Goal: Information Seeking & Learning: Check status

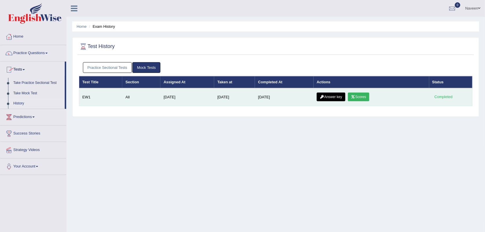
click at [353, 97] on icon at bounding box center [353, 96] width 4 height 3
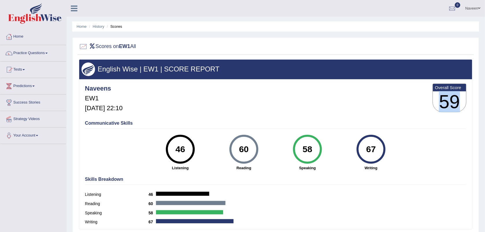
drag, startPoint x: 444, startPoint y: 101, endPoint x: 459, endPoint y: 102, distance: 14.5
click at [459, 102] on h3 "59" at bounding box center [449, 101] width 33 height 21
drag, startPoint x: 368, startPoint y: 149, endPoint x: 380, endPoint y: 151, distance: 12.5
click at [380, 151] on div "67" at bounding box center [370, 149] width 21 height 24
drag, startPoint x: 175, startPoint y: 149, endPoint x: 316, endPoint y: 149, distance: 140.1
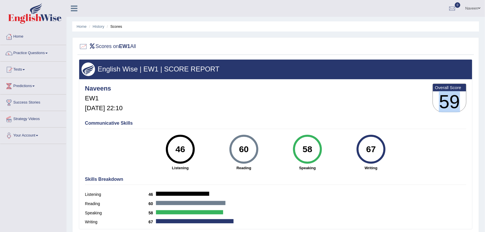
click at [316, 135] on div "46 Listening 60 Reading 58 Speaking 67 Writing" at bounding box center [275, 135] width 381 height 0
drag, startPoint x: 316, startPoint y: 149, endPoint x: 257, endPoint y: 114, distance: 68.2
click at [257, 114] on div "Naveens EW1 Oct 5, 2025, 22:10 Overall Score 59" at bounding box center [276, 99] width 384 height 34
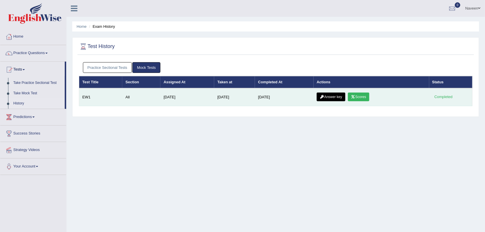
click at [356, 96] on link "Scores" at bounding box center [358, 96] width 21 height 9
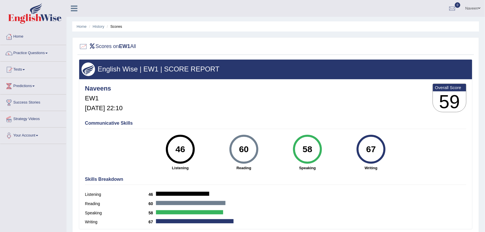
drag, startPoint x: 177, startPoint y: 150, endPoint x: 186, endPoint y: 149, distance: 8.7
click at [186, 149] on div "46" at bounding box center [180, 149] width 21 height 24
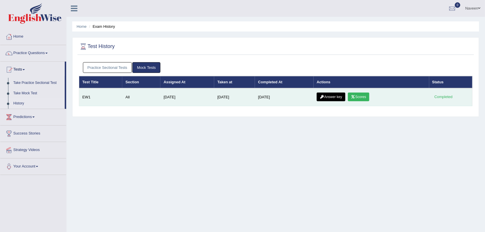
click at [330, 95] on link "Answer key" at bounding box center [331, 96] width 29 height 9
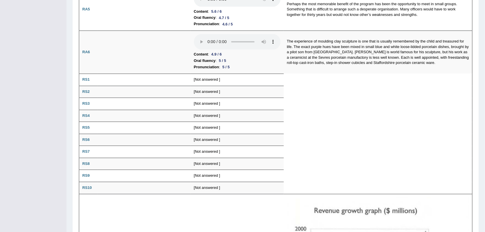
scroll to position [310, 0]
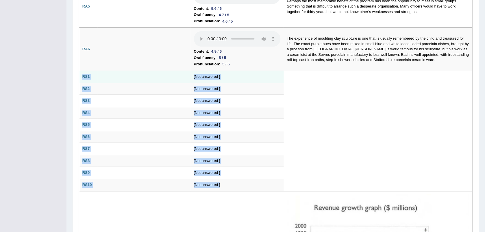
drag, startPoint x: 288, startPoint y: 184, endPoint x: 79, endPoint y: 81, distance: 232.2
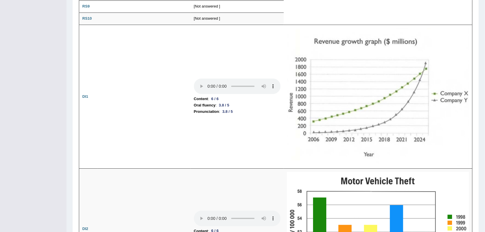
scroll to position [479, 0]
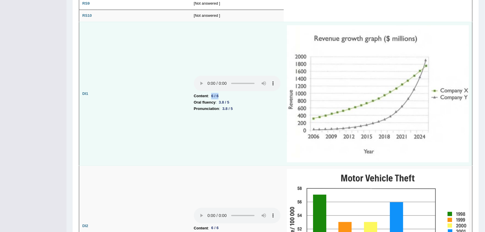
drag, startPoint x: 191, startPoint y: 99, endPoint x: 220, endPoint y: 100, distance: 28.6
click at [220, 100] on td "Content : 6 / 6 Oral fluency : 3.8 / 5 Pronunciation : 3.8 / 5" at bounding box center [237, 94] width 93 height 144
drag, startPoint x: 220, startPoint y: 100, endPoint x: 207, endPoint y: 133, distance: 35.5
click at [207, 133] on td "Content : 6 / 6 Oral fluency : 3.8 / 5 Pronunciation : 3.8 / 5" at bounding box center [237, 94] width 93 height 144
drag, startPoint x: 191, startPoint y: 105, endPoint x: 229, endPoint y: 102, distance: 37.9
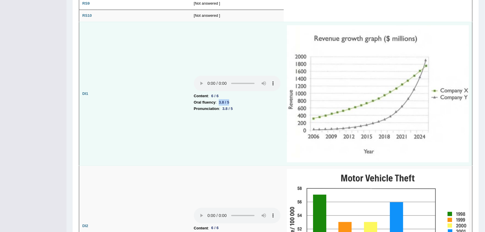
click at [229, 102] on td "Content : 6 / 6 Oral fluency : 3.8 / 5 Pronunciation : 3.8 / 5" at bounding box center [237, 94] width 93 height 144
drag, startPoint x: 229, startPoint y: 102, endPoint x: 210, endPoint y: 119, distance: 25.6
click at [210, 119] on td "Content : 6 / 6 Oral fluency : 3.8 / 5 Pronunciation : 3.8 / 5" at bounding box center [237, 94] width 93 height 144
click at [299, 161] on img at bounding box center [378, 93] width 182 height 137
drag, startPoint x: 194, startPoint y: 105, endPoint x: 216, endPoint y: 116, distance: 25.3
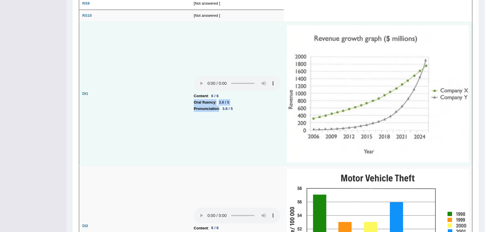
click at [216, 116] on td "Content : 6 / 6 Oral fluency : 3.8 / 5 Pronunciation : 3.8 / 5" at bounding box center [237, 94] width 93 height 144
click at [246, 135] on td "Content : 6 / 6 Oral fluency : 3.8 / 5 Pronunciation : 3.8 / 5" at bounding box center [237, 94] width 93 height 144
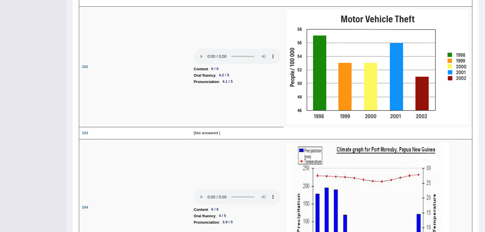
scroll to position [643, 0]
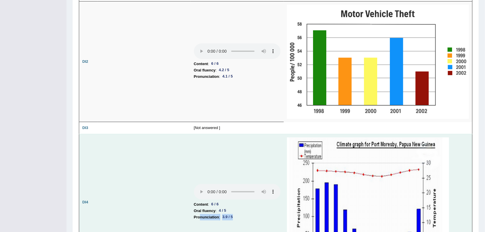
drag, startPoint x: 199, startPoint y: 220, endPoint x: 233, endPoint y: 220, distance: 34.7
click at [233, 220] on li "Pronunciation : 3.9 / 5" at bounding box center [237, 217] width 87 height 6
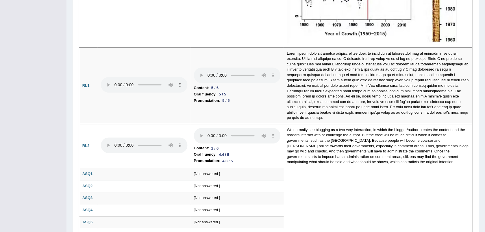
scroll to position [1006, 0]
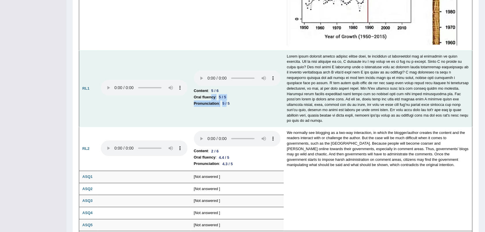
drag, startPoint x: 210, startPoint y: 99, endPoint x: 225, endPoint y: 105, distance: 16.6
click at [225, 105] on td "Content : 5 / 6 Oral fluency : 5 / 5 Pronunciation : 5 / 5" at bounding box center [237, 88] width 93 height 76
click at [225, 105] on div "5 / 5" at bounding box center [226, 103] width 12 height 6
drag, startPoint x: 212, startPoint y: 92, endPoint x: 217, endPoint y: 92, distance: 5.8
click at [217, 92] on div "5 / 6" at bounding box center [215, 91] width 12 height 6
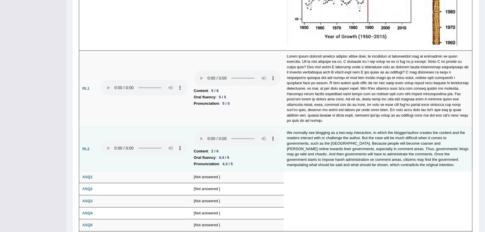
click at [239, 161] on li "Pronunciation : 4.3 / 5" at bounding box center [237, 164] width 87 height 6
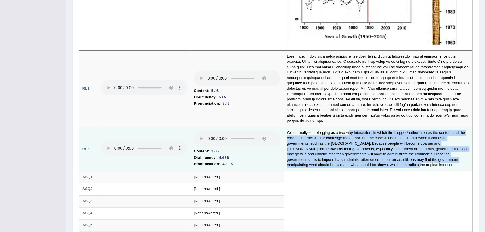
drag, startPoint x: 347, startPoint y: 132, endPoint x: 376, endPoint y: 161, distance: 41.1
click at [376, 161] on td "We normally see blogging as a two-way interaction, in which the blogger/author …" at bounding box center [378, 149] width 189 height 44
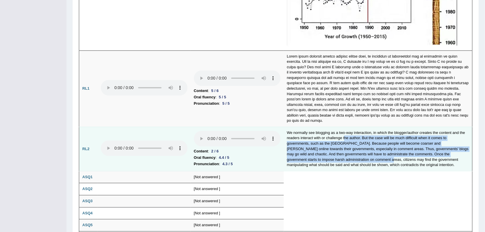
drag, startPoint x: 344, startPoint y: 138, endPoint x: 356, endPoint y: 158, distance: 23.6
click at [356, 158] on td "We normally see blogging as a two-way interaction, in which the blogger/author …" at bounding box center [378, 149] width 189 height 44
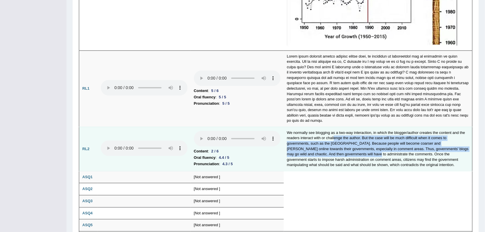
drag, startPoint x: 334, startPoint y: 136, endPoint x: 346, endPoint y: 154, distance: 21.5
click at [346, 154] on td "We normally see blogging as a two-way interaction, in which the blogger/author …" at bounding box center [378, 149] width 189 height 44
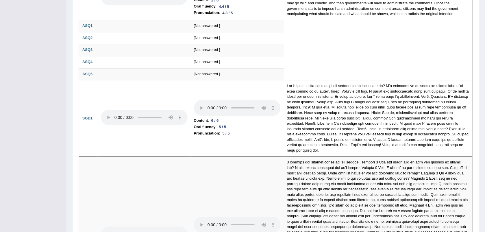
scroll to position [1162, 0]
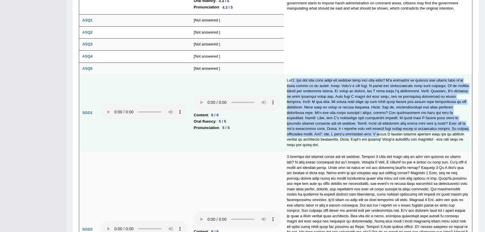
drag, startPoint x: 291, startPoint y: 79, endPoint x: 330, endPoint y: 135, distance: 68.1
click at [330, 135] on td at bounding box center [378, 113] width 189 height 76
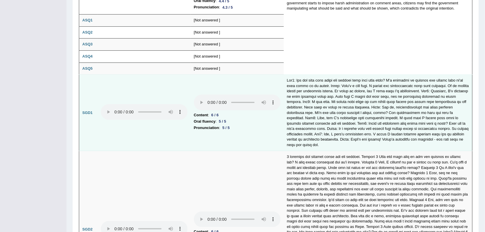
click at [230, 139] on td "Content : 6 / 6 Oral fluency : 5 / 5 Pronunciation : 5 / 5" at bounding box center [237, 113] width 93 height 76
drag, startPoint x: 231, startPoint y: 127, endPoint x: 196, endPoint y: 112, distance: 38.7
click at [196, 112] on td "Content : 6 / 6 Oral fluency : 5 / 5 Pronunciation : 5 / 5" at bounding box center [237, 113] width 93 height 76
drag, startPoint x: 196, startPoint y: 112, endPoint x: 240, endPoint y: 134, distance: 49.2
click at [240, 134] on td "Content : 6 / 6 Oral fluency : 5 / 5 Pronunciation : 5 / 5" at bounding box center [237, 113] width 93 height 76
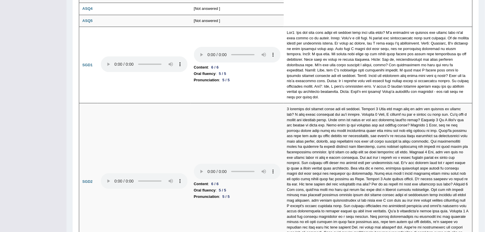
scroll to position [1226, 0]
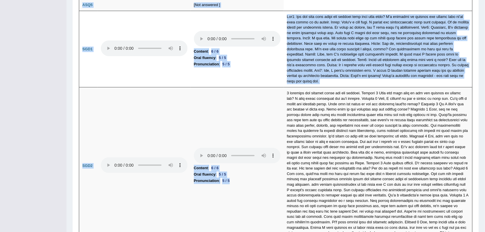
drag, startPoint x: 242, startPoint y: 180, endPoint x: 79, endPoint y: 36, distance: 218.2
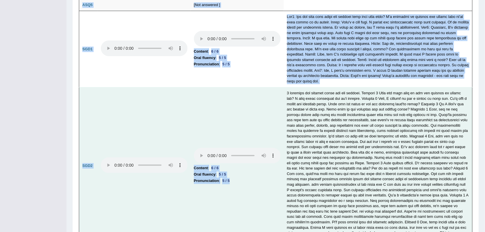
click at [119, 114] on td at bounding box center [144, 165] width 93 height 157
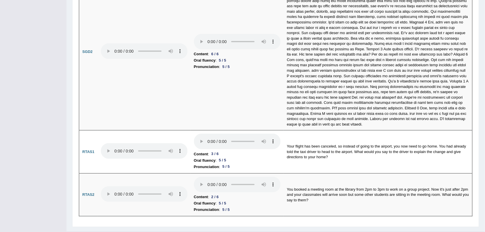
scroll to position [1347, 0]
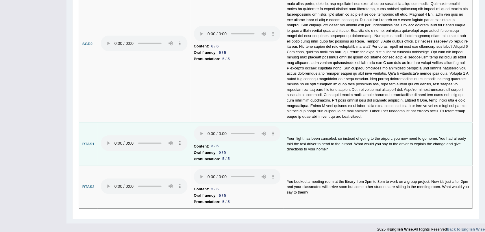
click at [253, 156] on li "Pronunciation : 5 / 5" at bounding box center [237, 159] width 87 height 6
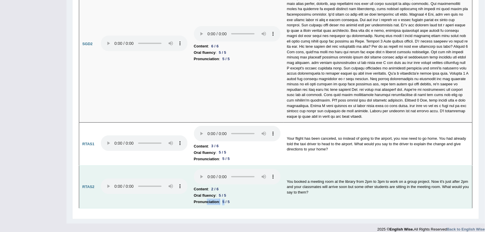
drag, startPoint x: 205, startPoint y: 193, endPoint x: 222, endPoint y: 197, distance: 17.6
click at [222, 199] on li "Pronunciation : 5 / 5" at bounding box center [237, 202] width 87 height 6
drag, startPoint x: 222, startPoint y: 197, endPoint x: 204, endPoint y: 182, distance: 23.6
click at [204, 186] on b "Content" at bounding box center [201, 189] width 14 height 6
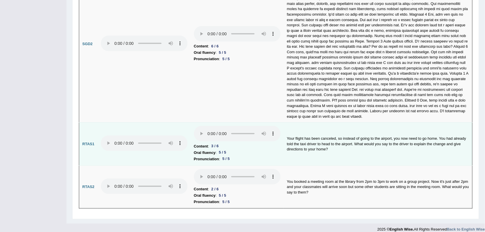
drag, startPoint x: 204, startPoint y: 182, endPoint x: 165, endPoint y: 153, distance: 48.4
click at [165, 153] on td at bounding box center [144, 144] width 93 height 43
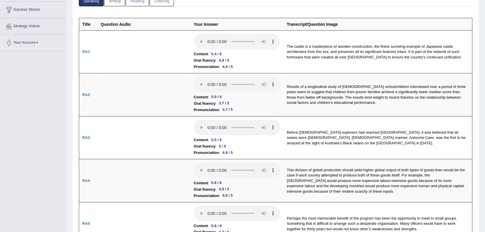
scroll to position [0, 0]
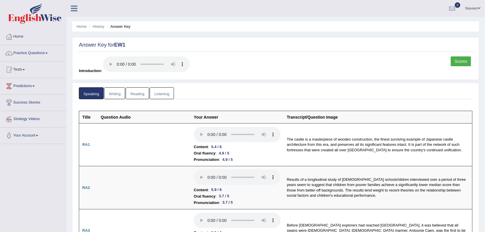
click at [116, 95] on link "Writing" at bounding box center [114, 93] width 21 height 12
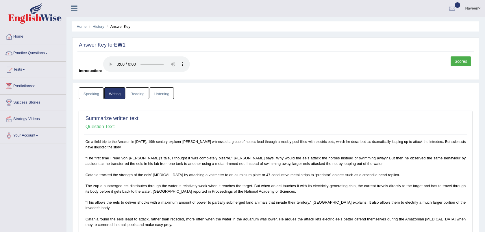
click at [141, 90] on link "Reading" at bounding box center [137, 93] width 23 height 12
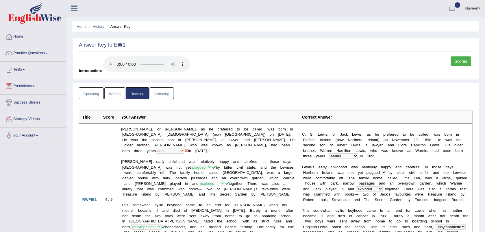
click at [157, 98] on link "Listening" at bounding box center [162, 93] width 24 height 12
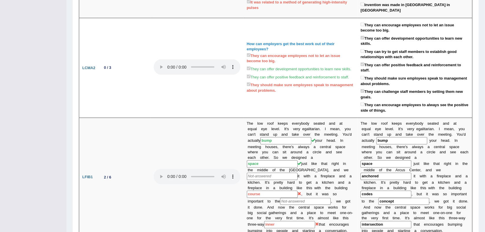
scroll to position [221, 0]
